Goal: Task Accomplishment & Management: Use online tool/utility

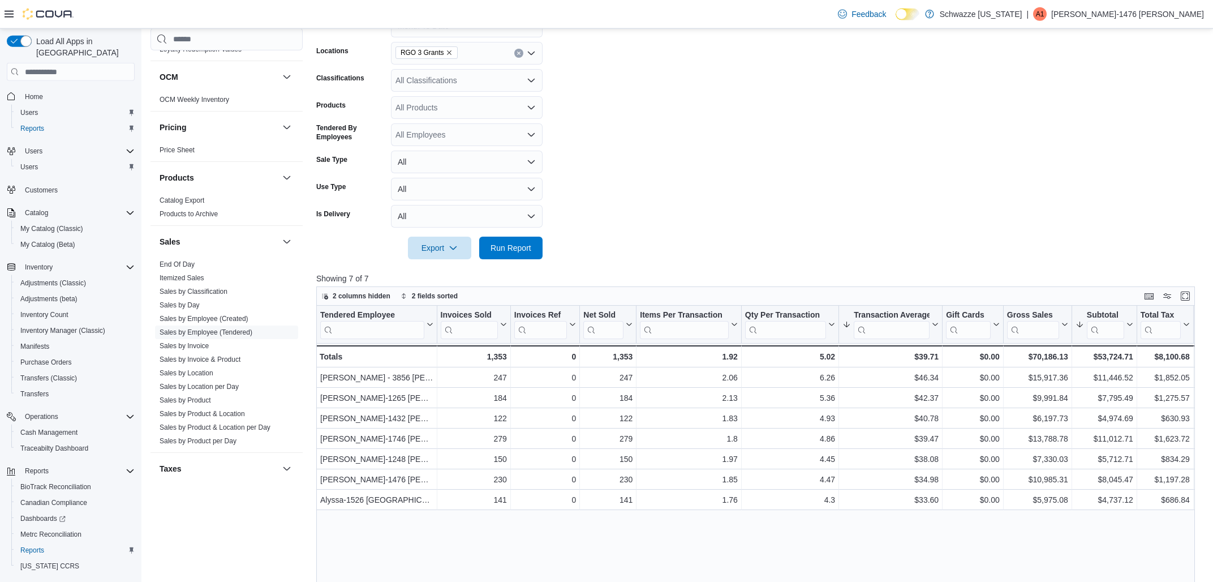
scroll to position [126, 0]
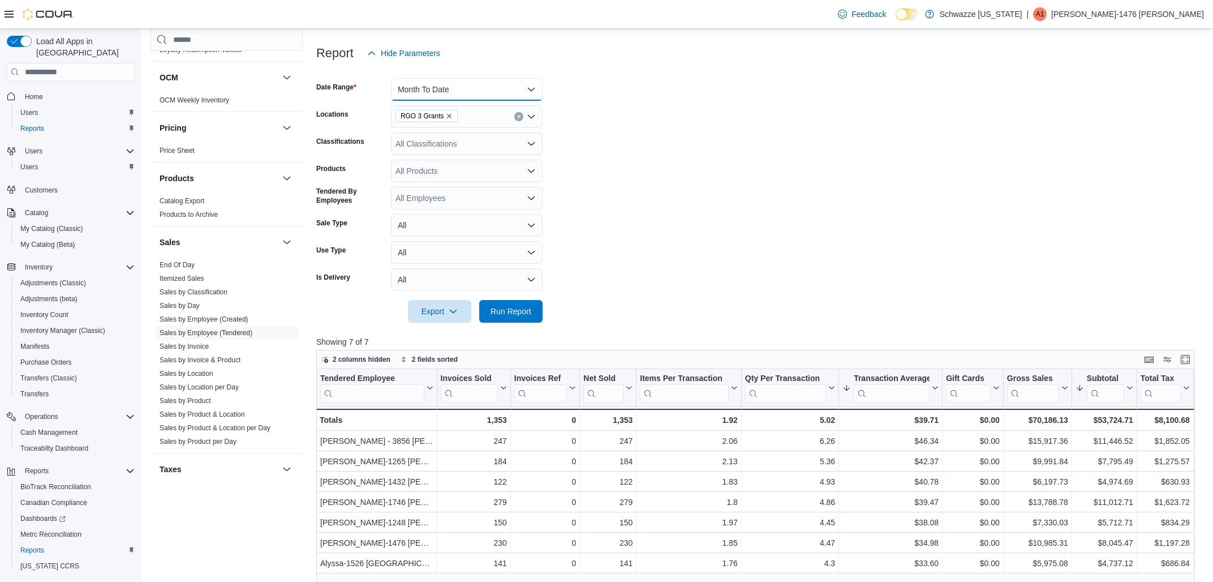
click at [435, 93] on button "Month To Date" at bounding box center [467, 89] width 152 height 23
click at [426, 136] on span "[DATE]" at bounding box center [473, 135] width 129 height 14
click at [502, 303] on span "Run Report" at bounding box center [511, 310] width 50 height 23
